Goal: Information Seeking & Learning: Learn about a topic

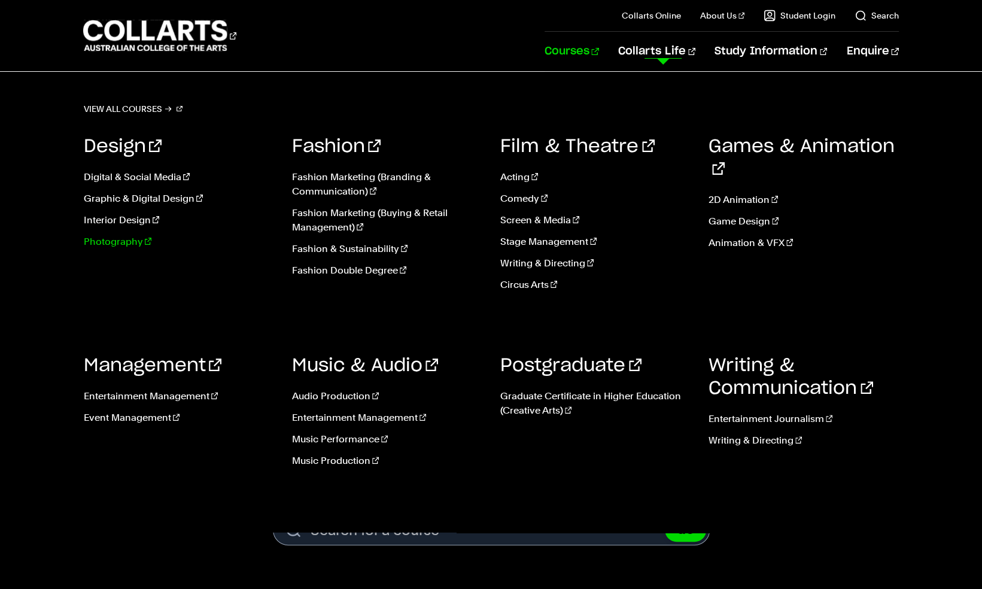
click at [118, 235] on link "Photography" at bounding box center [178, 242] width 190 height 14
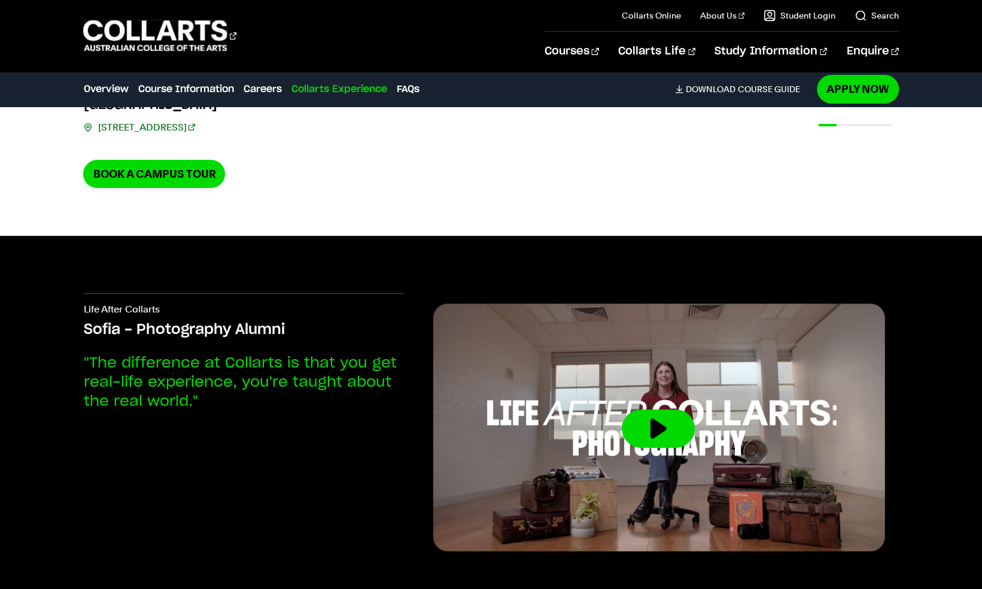
scroll to position [3137, 0]
